Goal: Check status: Check status

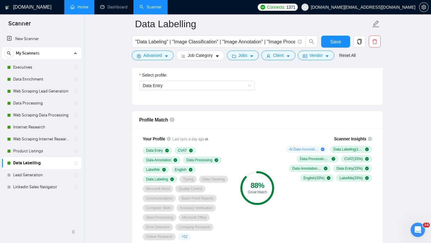
click at [78, 9] on link "Home" at bounding box center [79, 6] width 18 height 5
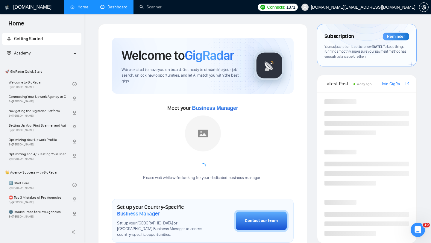
click at [111, 8] on link "Dashboard" at bounding box center [113, 6] width 27 height 5
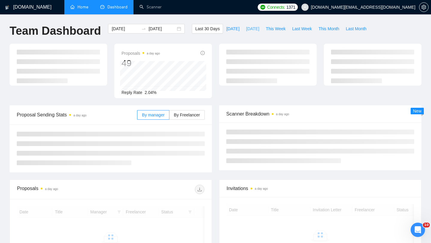
click at [248, 29] on span "[DATE]" at bounding box center [252, 28] width 13 height 7
type input "[DATE]"
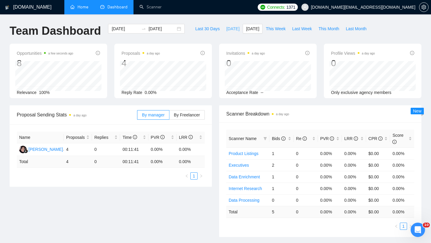
click at [227, 28] on span "[DATE]" at bounding box center [232, 28] width 13 height 7
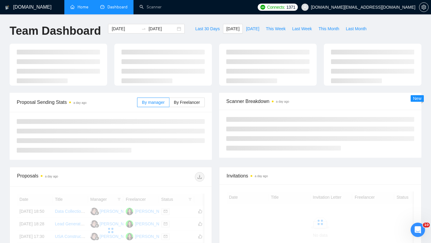
type input "[DATE]"
